Goal: Transaction & Acquisition: Download file/media

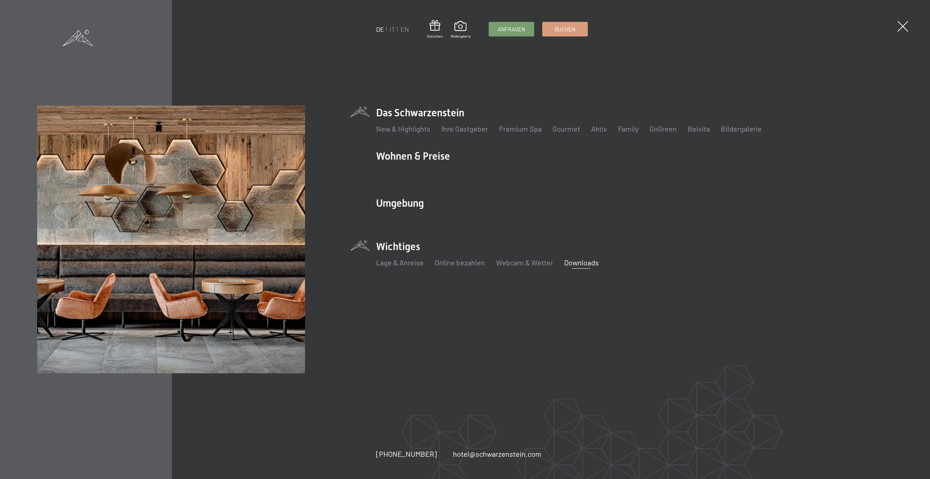
click at [576, 262] on link "Downloads" at bounding box center [581, 262] width 35 height 9
click at [576, 265] on link "Downloads" at bounding box center [581, 262] width 35 height 9
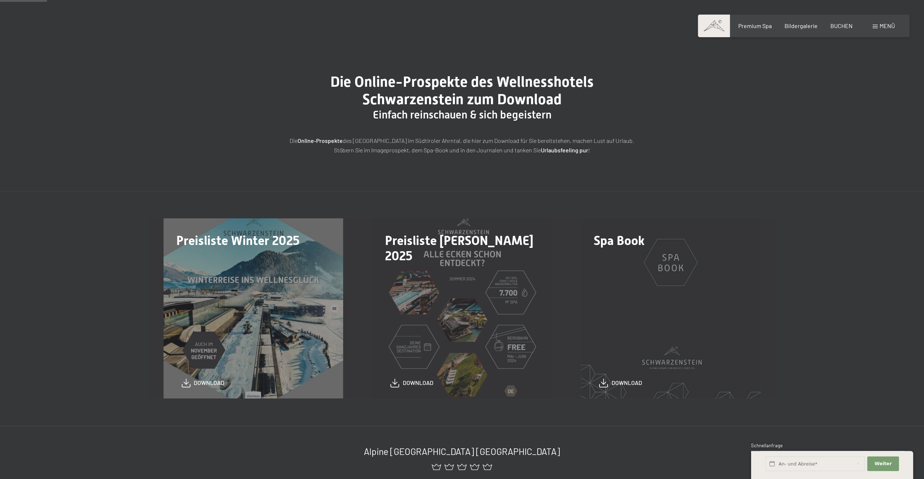
scroll to position [36, 0]
click at [652, 314] on div "Spa Book download" at bounding box center [671, 308] width 209 height 180
click at [623, 380] on span "download" at bounding box center [627, 380] width 31 height 8
